Goal: Task Accomplishment & Management: Use online tool/utility

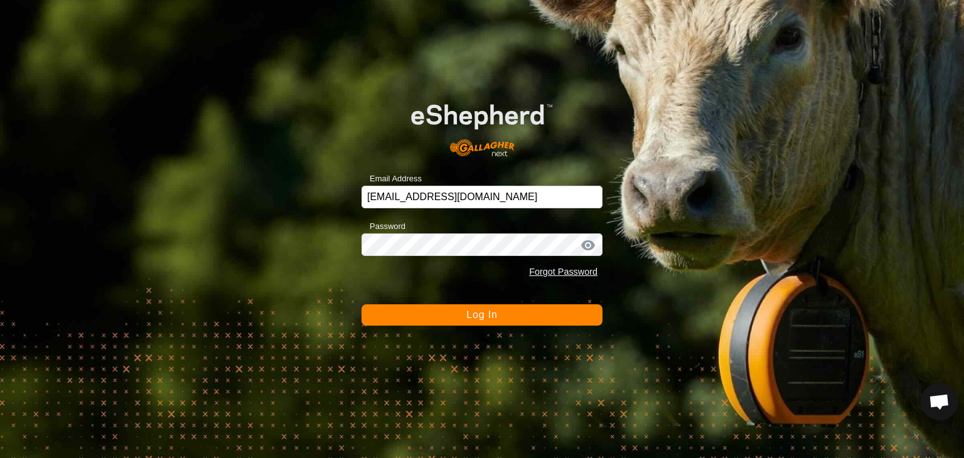
click at [419, 317] on button "Log In" at bounding box center [481, 314] width 241 height 21
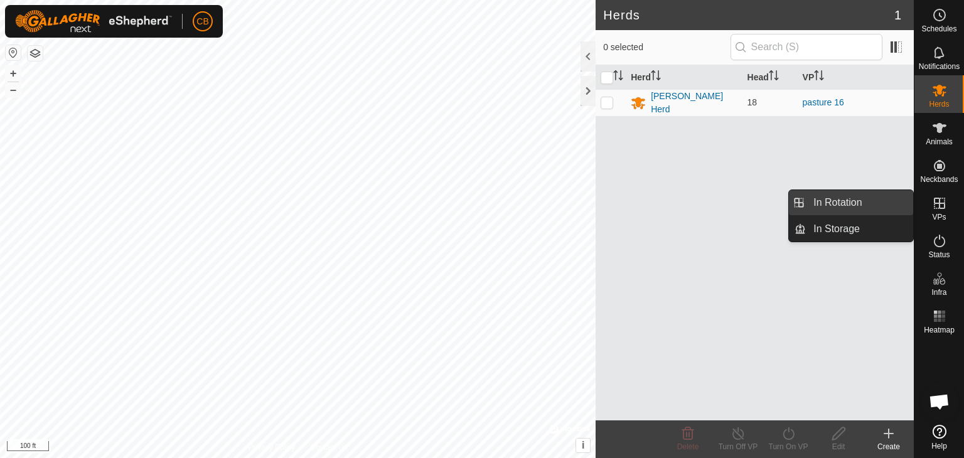
click at [838, 202] on link "In Rotation" at bounding box center [859, 202] width 107 height 25
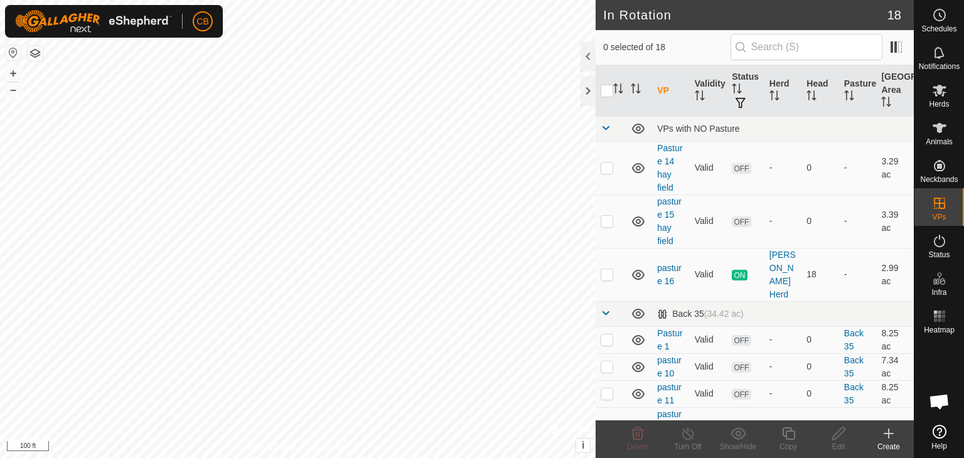
click at [892, 430] on icon at bounding box center [888, 433] width 15 height 15
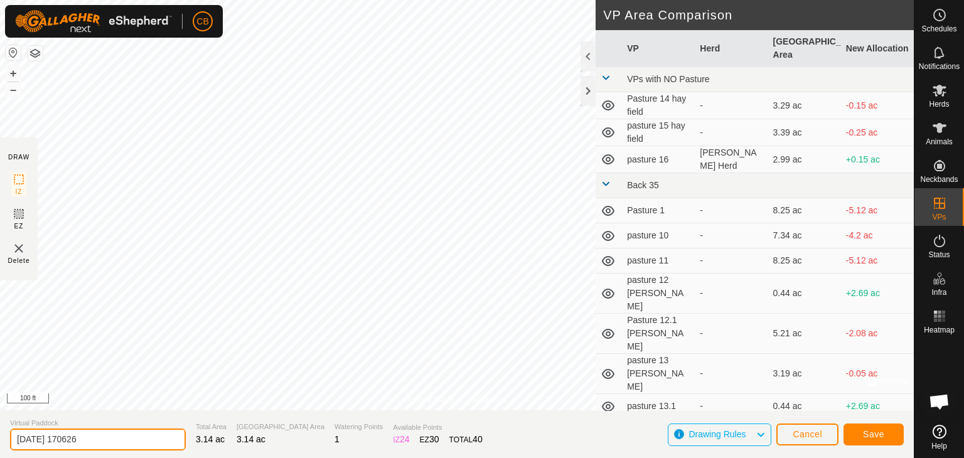
click at [126, 437] on input "[DATE] 170626" at bounding box center [98, 439] width 176 height 22
type input "2"
type input "pasture 17 hay field"
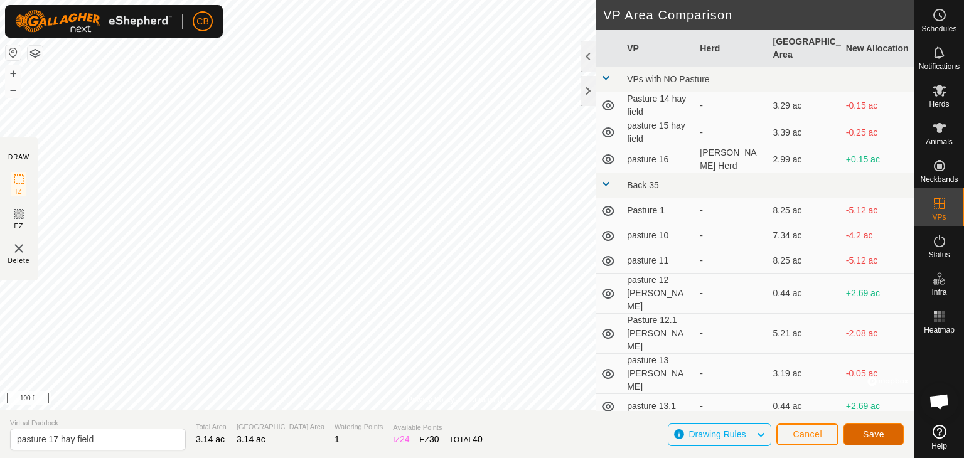
click at [877, 431] on span "Save" at bounding box center [873, 434] width 21 height 10
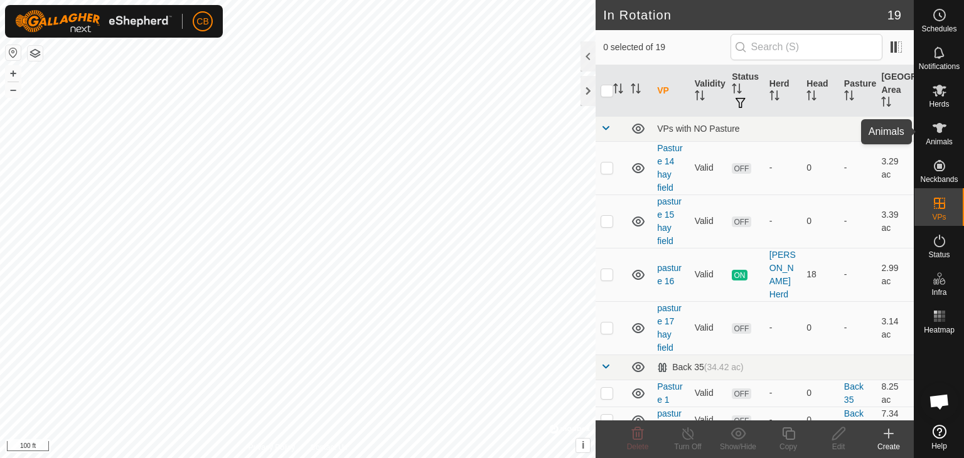
click at [937, 132] on icon at bounding box center [939, 127] width 15 height 15
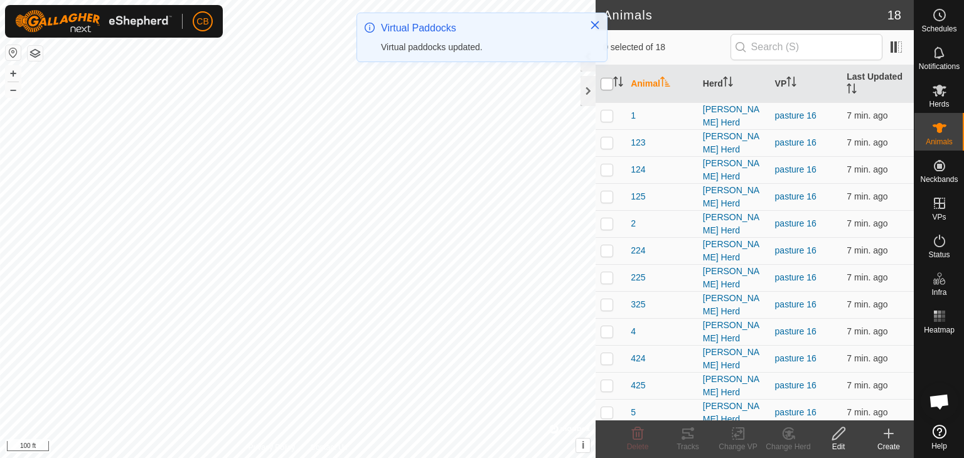
click at [608, 81] on input "checkbox" at bounding box center [606, 84] width 13 height 13
checkbox input "true"
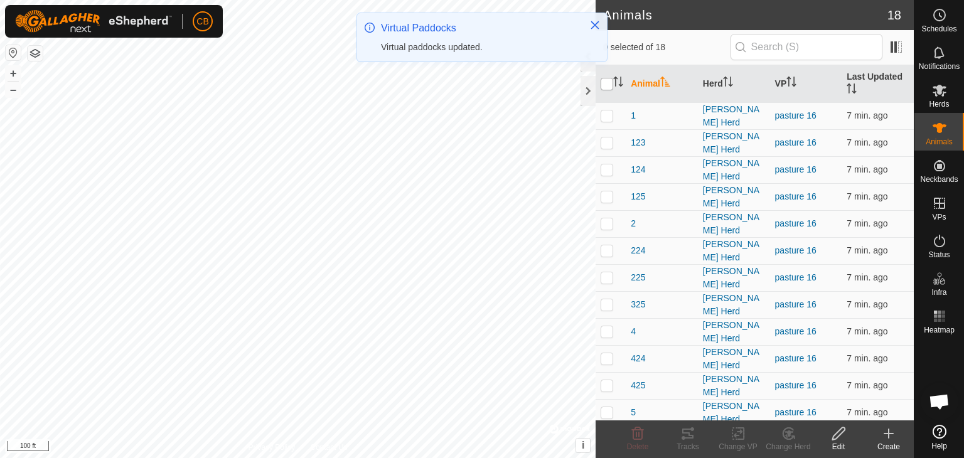
checkbox input "true"
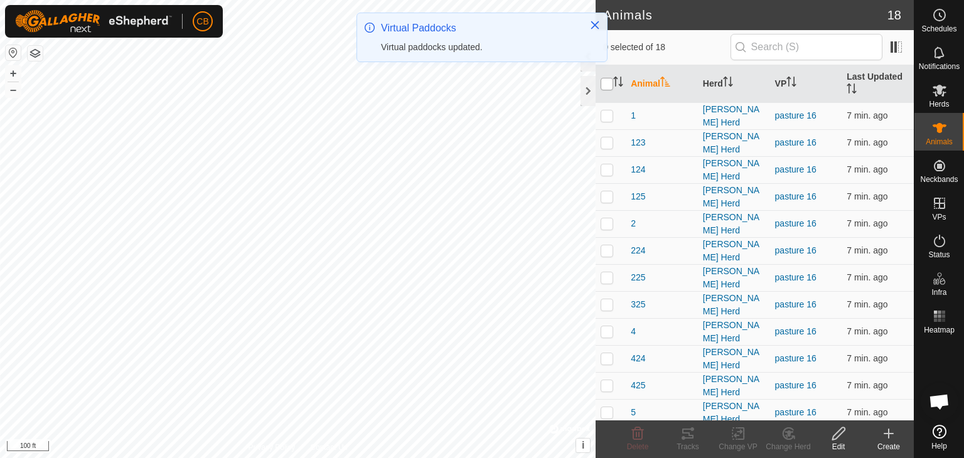
checkbox input "true"
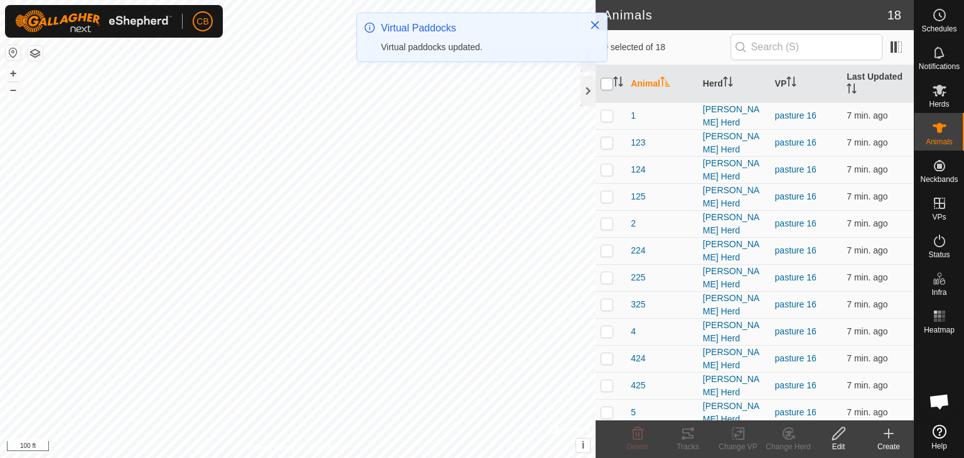
checkbox input "true"
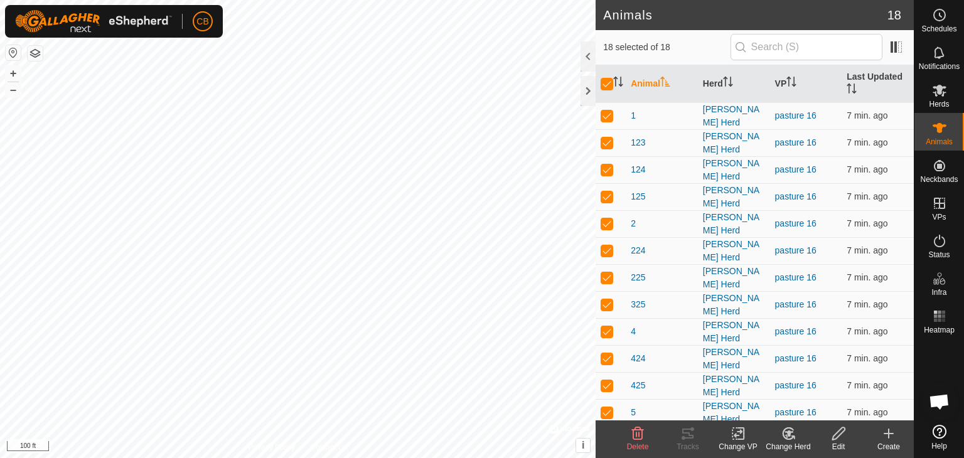
click at [738, 435] on icon at bounding box center [738, 433] width 16 height 15
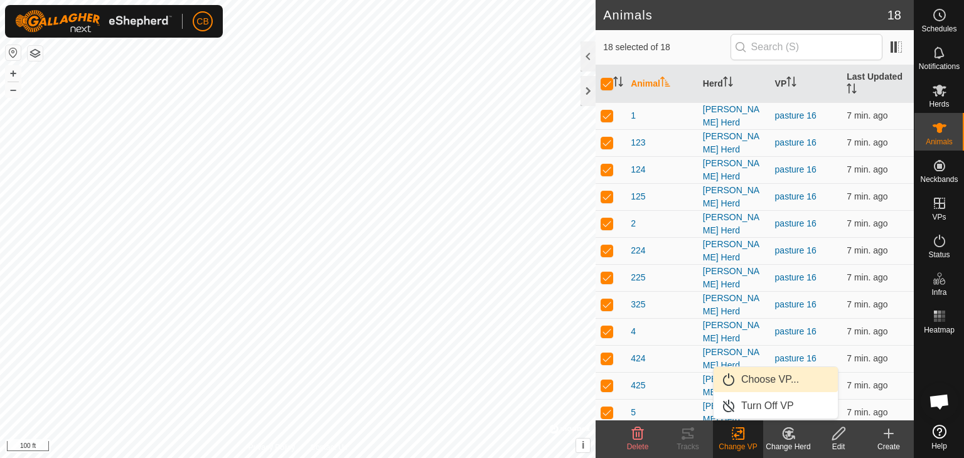
click at [747, 377] on link "Choose VP..." at bounding box center [775, 379] width 124 height 25
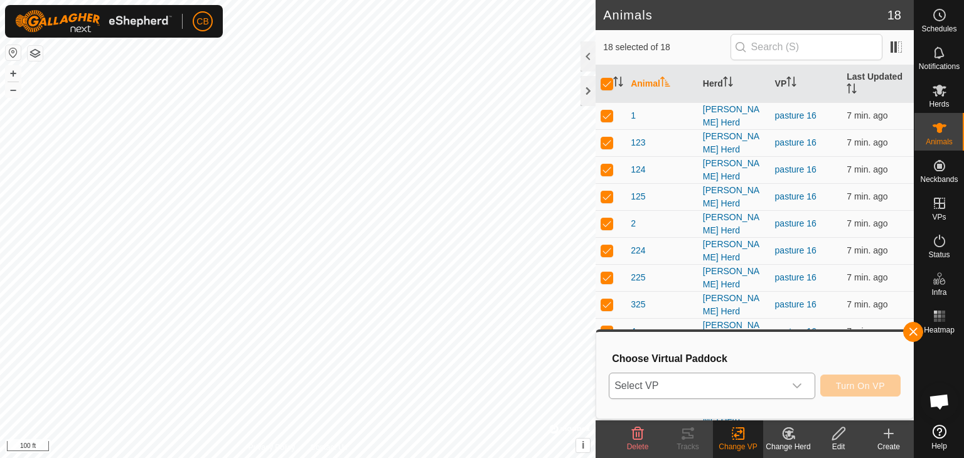
click at [798, 382] on icon "dropdown trigger" at bounding box center [797, 386] width 10 height 10
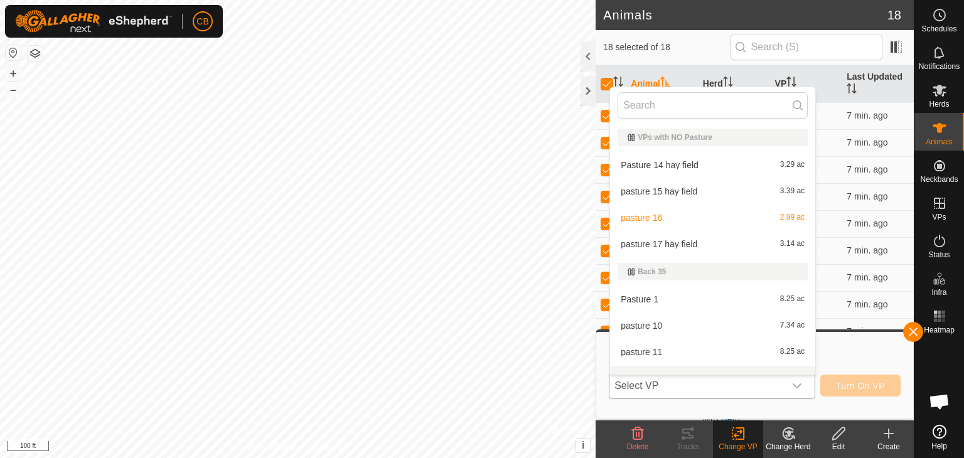
scroll to position [16, 0]
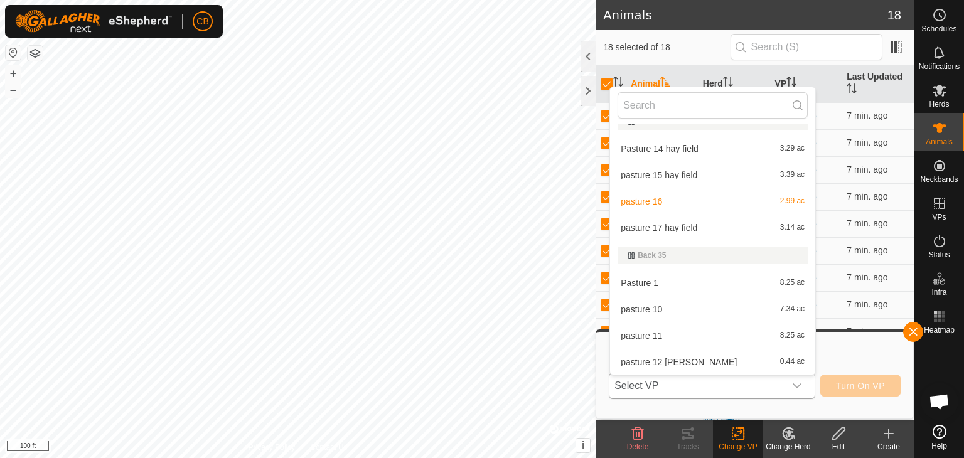
click at [675, 227] on li "pasture 17 hay field 3.14 ac" at bounding box center [712, 227] width 205 height 25
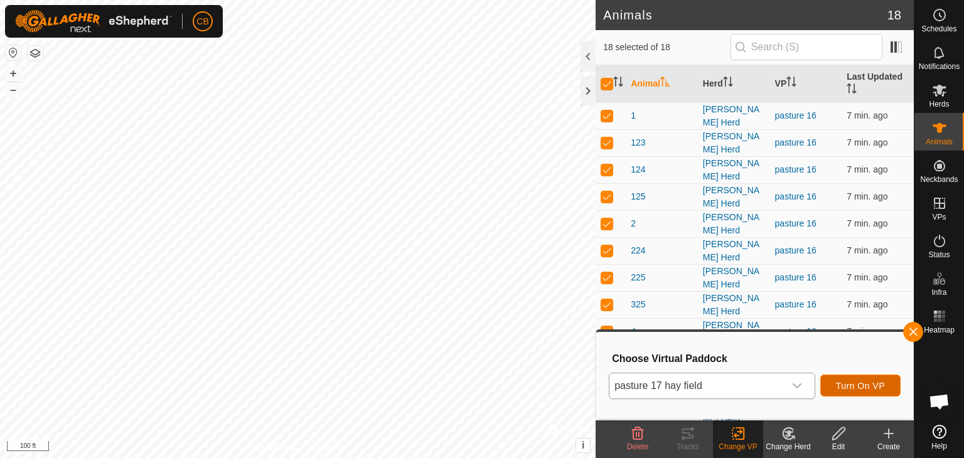
click at [860, 383] on span "Turn On VP" at bounding box center [860, 386] width 49 height 10
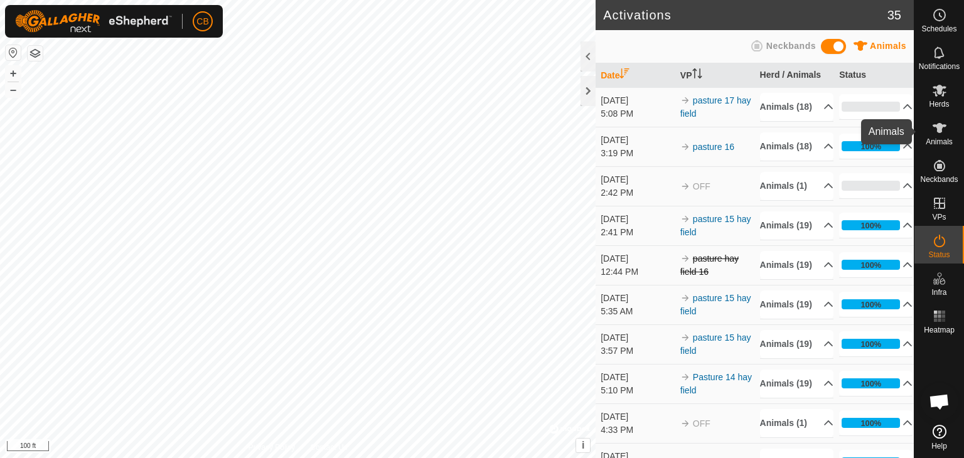
click at [939, 128] on icon at bounding box center [939, 128] width 14 height 10
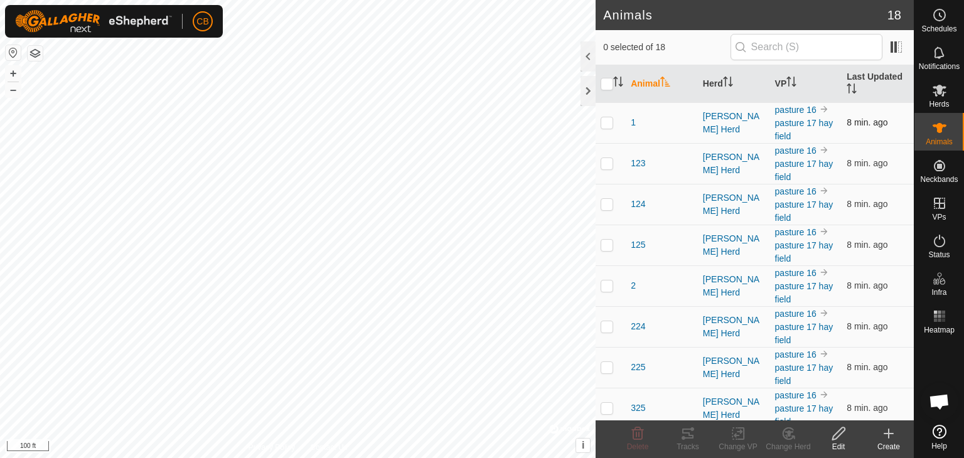
click at [606, 123] on p-checkbox at bounding box center [606, 122] width 13 height 10
click at [691, 432] on icon at bounding box center [687, 433] width 15 height 15
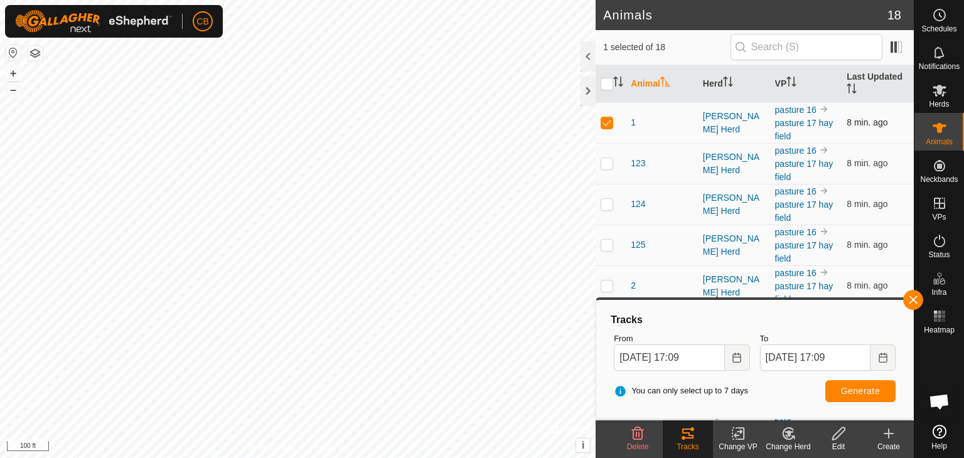
click at [605, 119] on p-checkbox at bounding box center [606, 122] width 13 height 10
checkbox input "false"
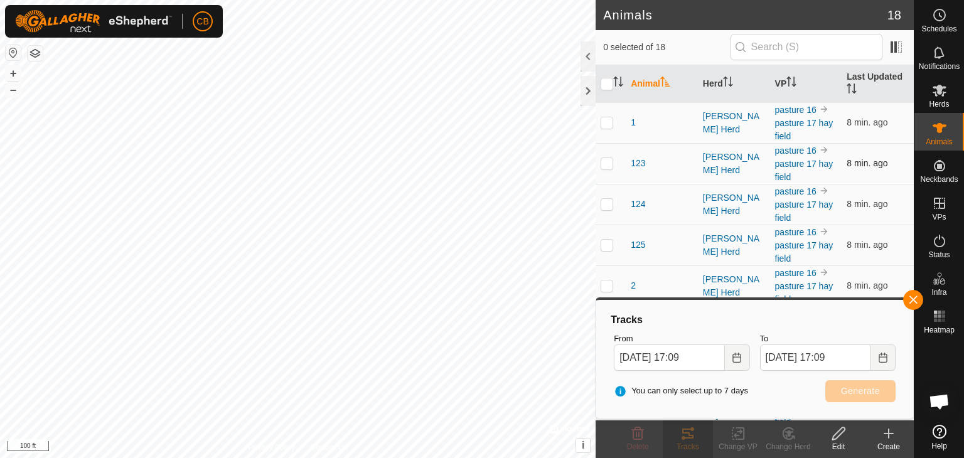
click at [609, 166] on p-checkbox at bounding box center [606, 163] width 13 height 10
checkbox input "true"
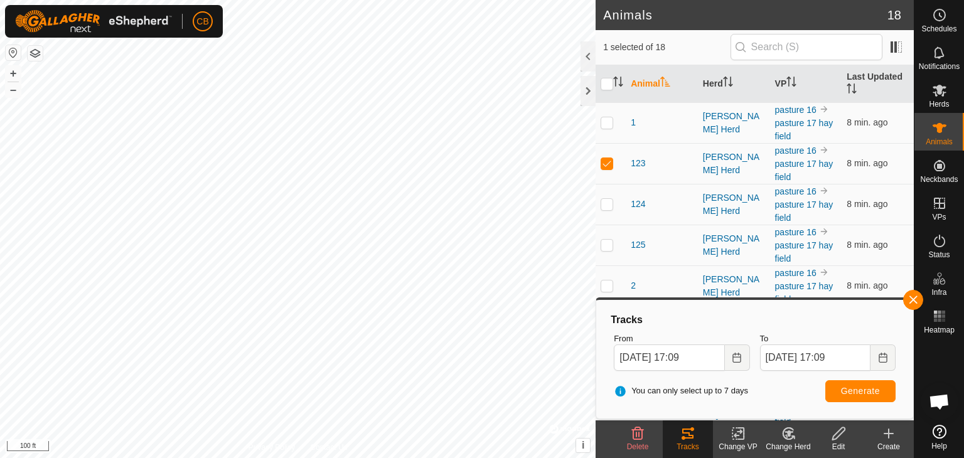
click at [688, 432] on icon at bounding box center [687, 433] width 11 height 10
click at [911, 302] on button "button" at bounding box center [913, 300] width 20 height 20
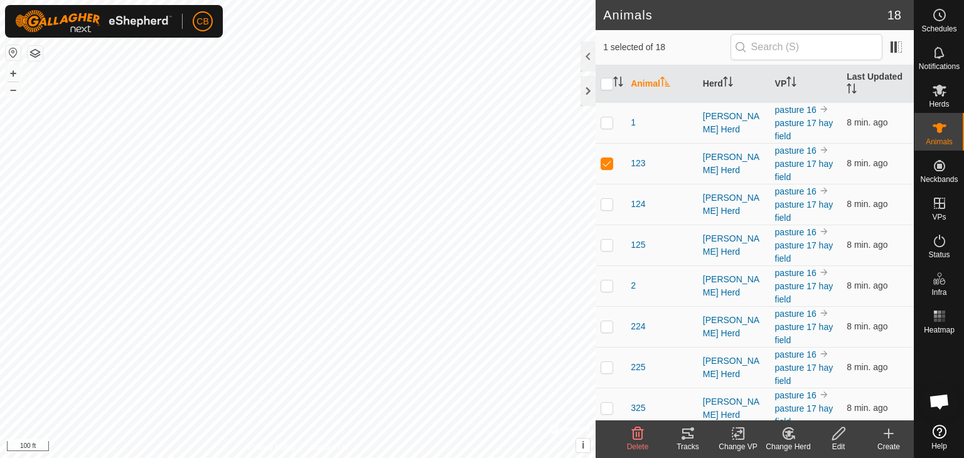
click at [688, 434] on icon at bounding box center [687, 433] width 15 height 15
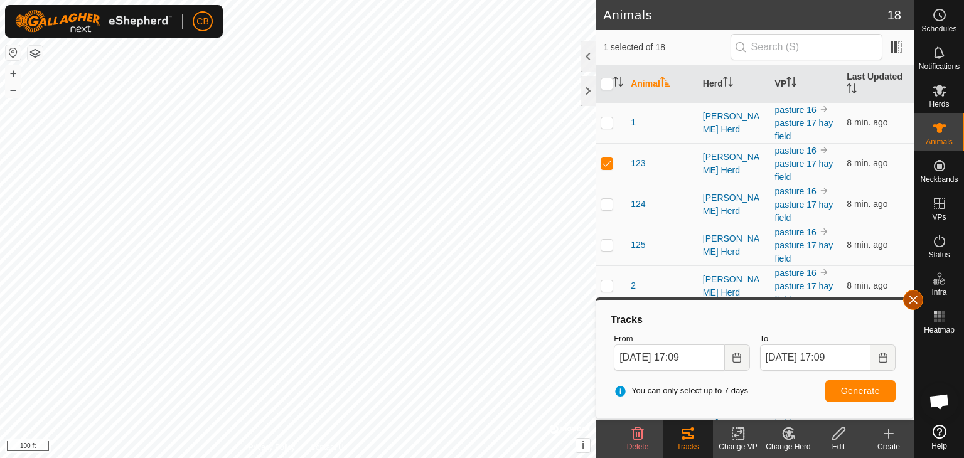
click at [916, 299] on button "button" at bounding box center [913, 300] width 20 height 20
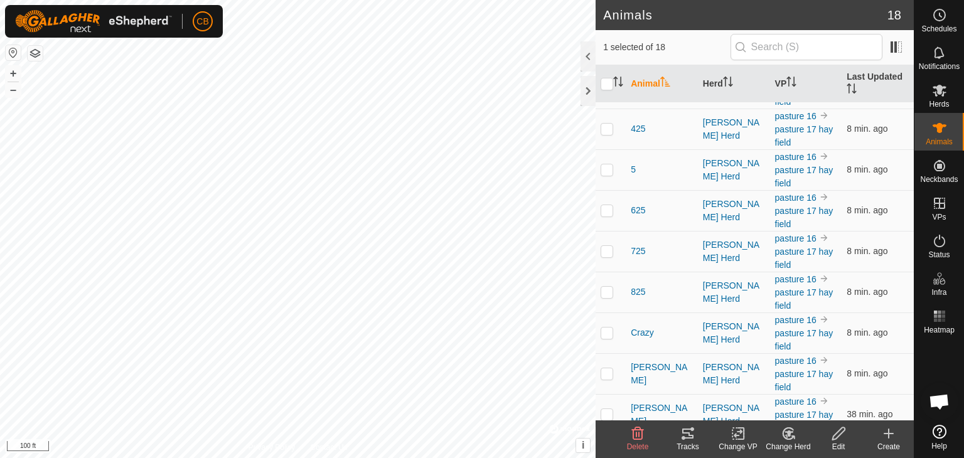
scroll to position [412, 0]
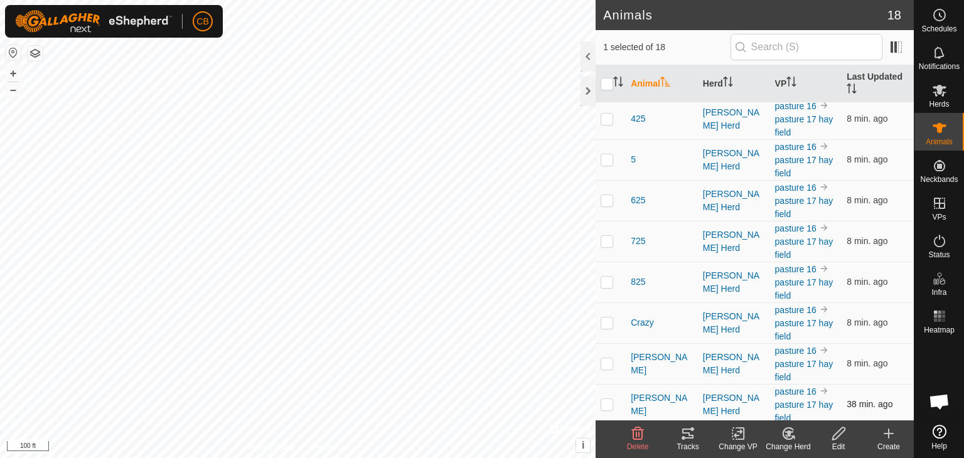
click at [607, 399] on p-checkbox at bounding box center [606, 404] width 13 height 10
checkbox input "true"
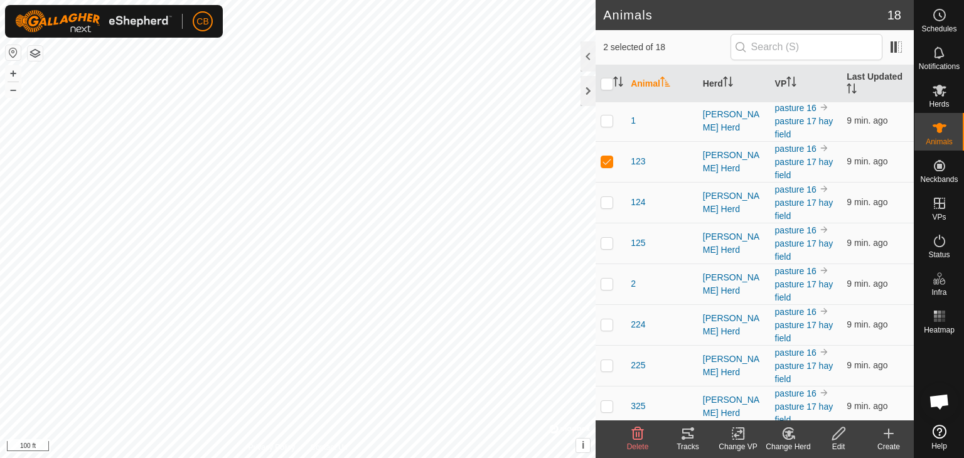
scroll to position [0, 0]
click at [605, 162] on p-checkbox at bounding box center [606, 163] width 13 height 10
checkbox input "false"
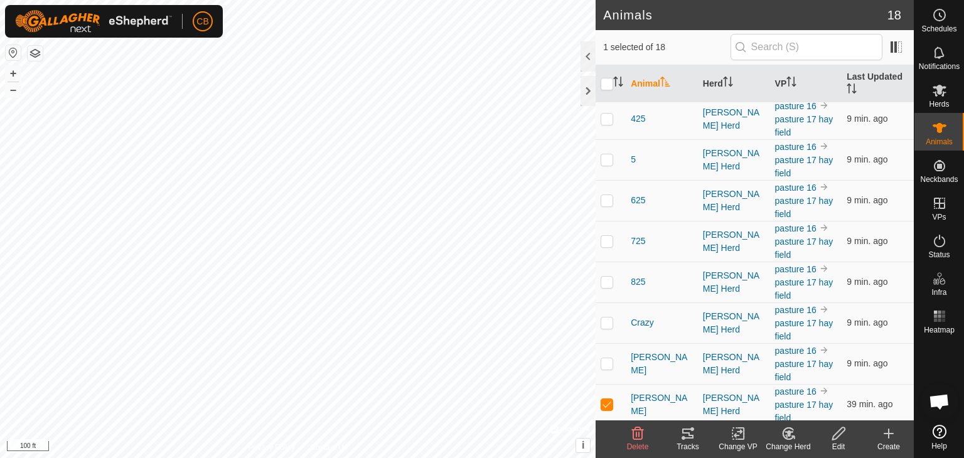
click at [689, 438] on icon at bounding box center [687, 433] width 11 height 10
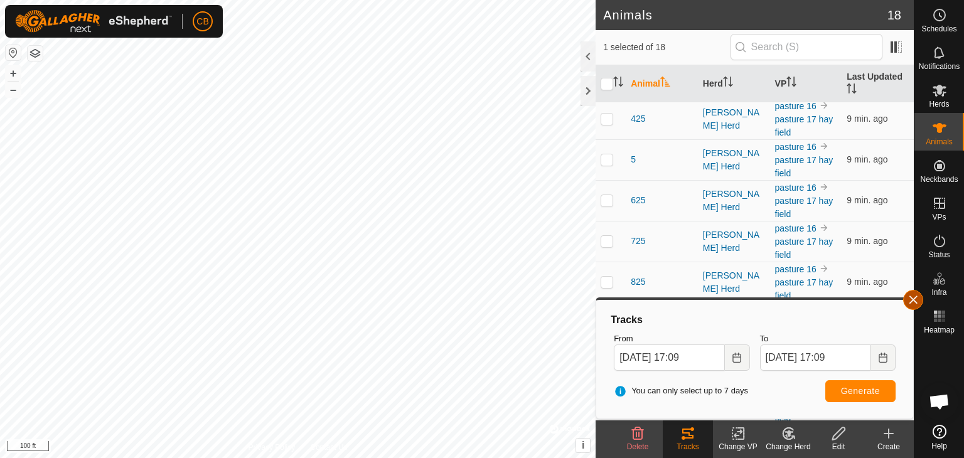
click at [915, 297] on button "button" at bounding box center [913, 300] width 20 height 20
